Goal: Information Seeking & Learning: Learn about a topic

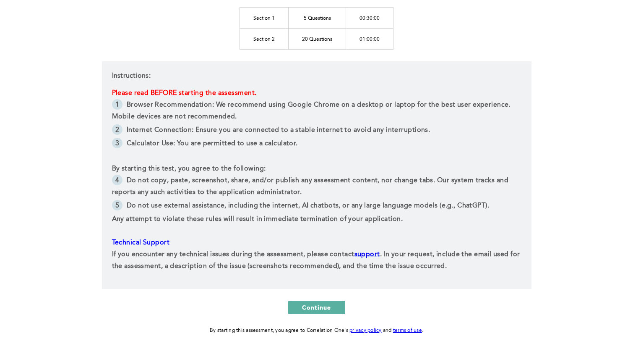
scroll to position [136, 0]
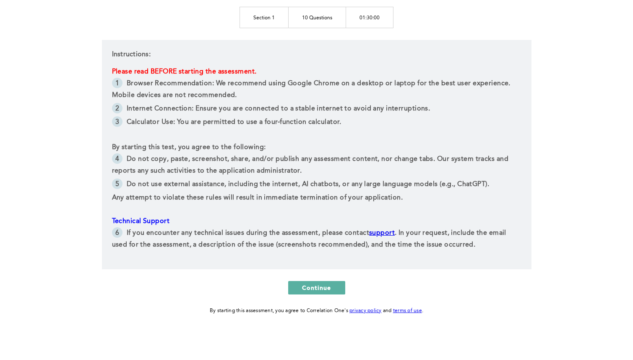
scroll to position [132, 0]
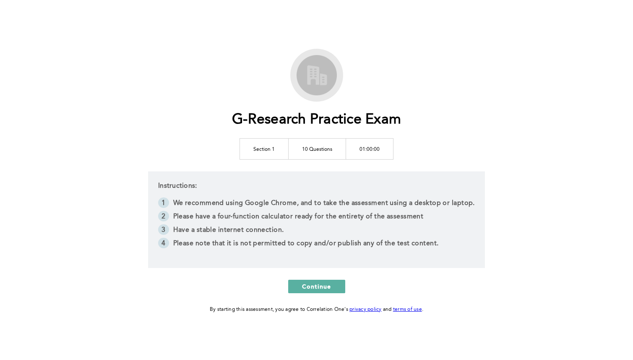
scroll to position [3, 0]
